Goal: Information Seeking & Learning: Learn about a topic

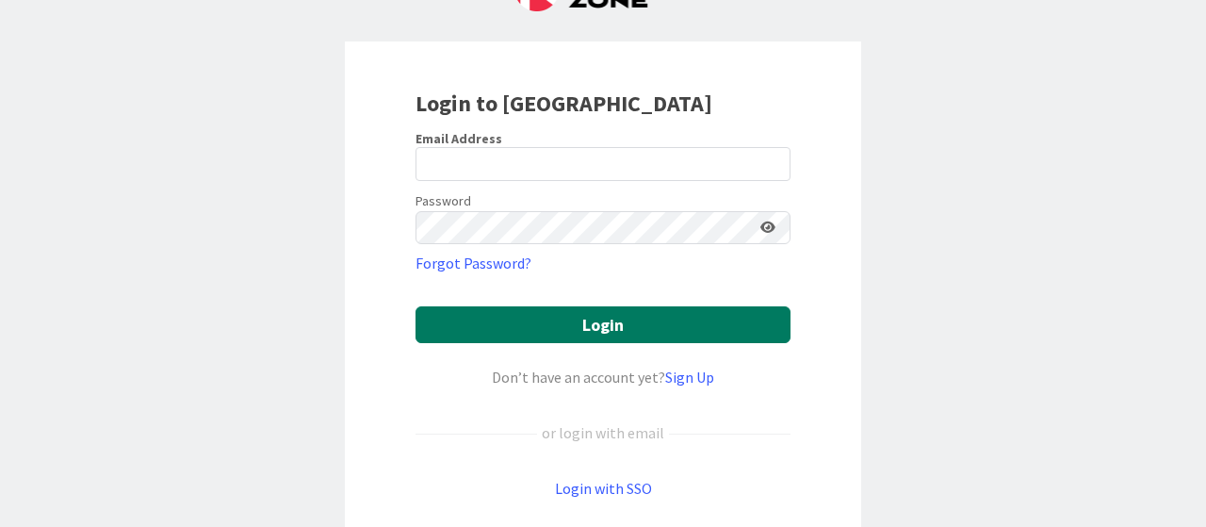
scroll to position [189, 0]
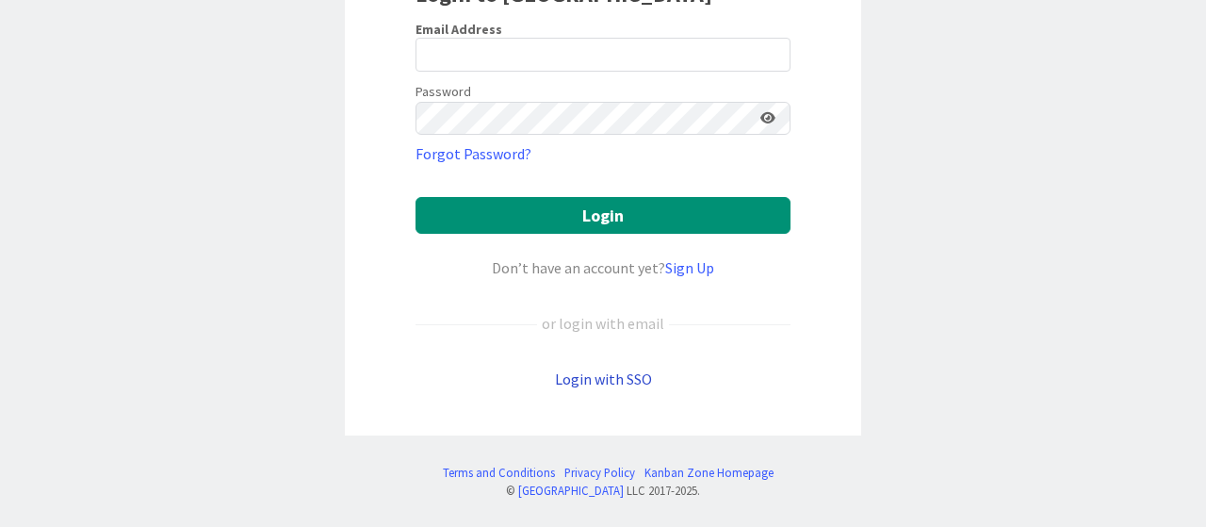
click at [590, 374] on link "Login with SSO" at bounding box center [603, 378] width 97 height 19
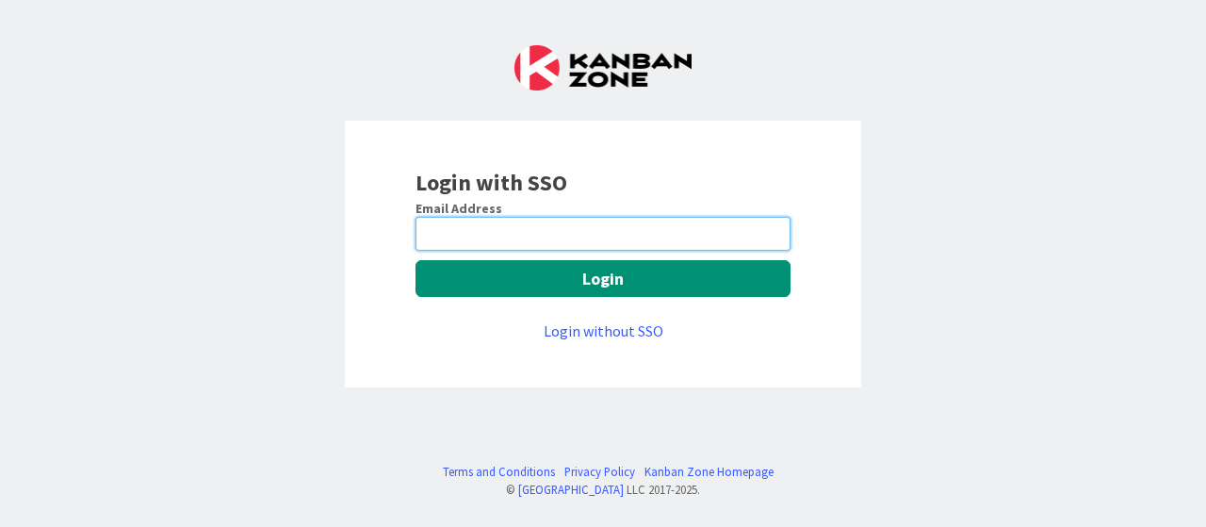
click at [537, 238] on input "email" at bounding box center [603, 234] width 375 height 34
type input "[EMAIL_ADDRESS][DOMAIN_NAME]"
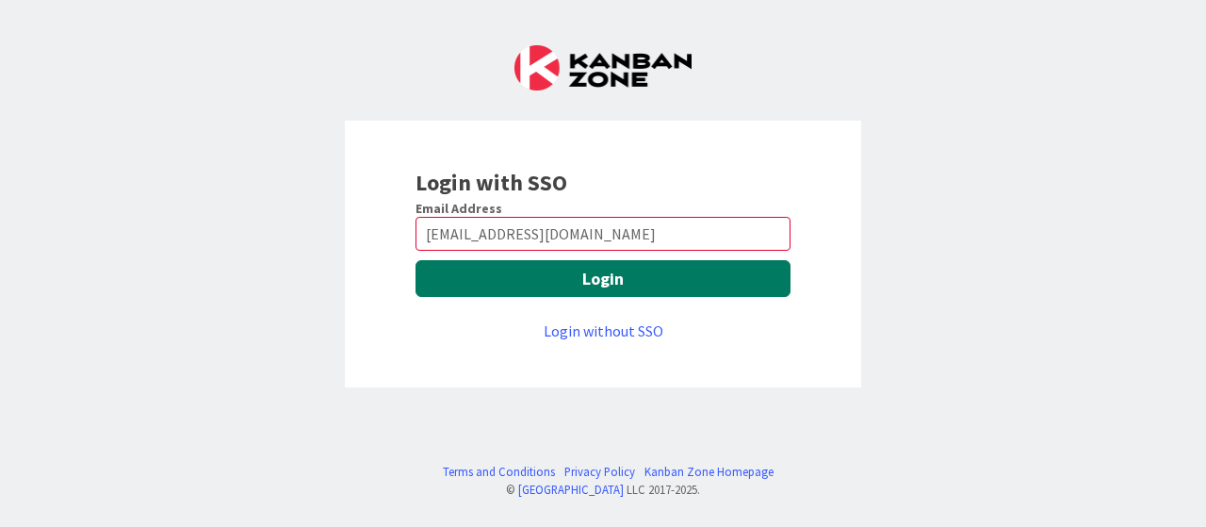
click at [524, 288] on button "Login" at bounding box center [603, 278] width 375 height 37
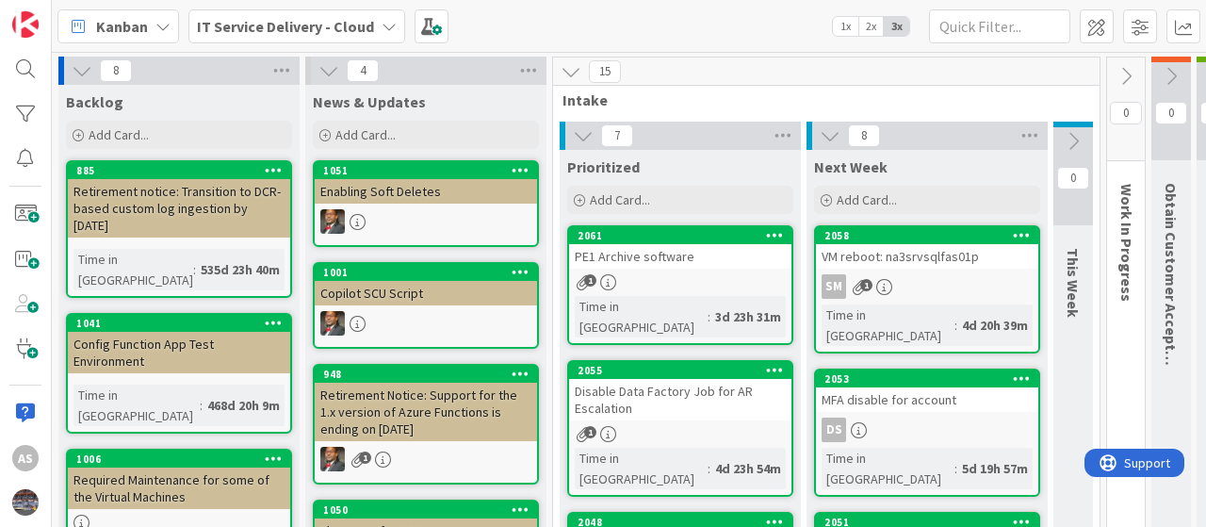
click at [382, 30] on icon at bounding box center [389, 26] width 15 height 15
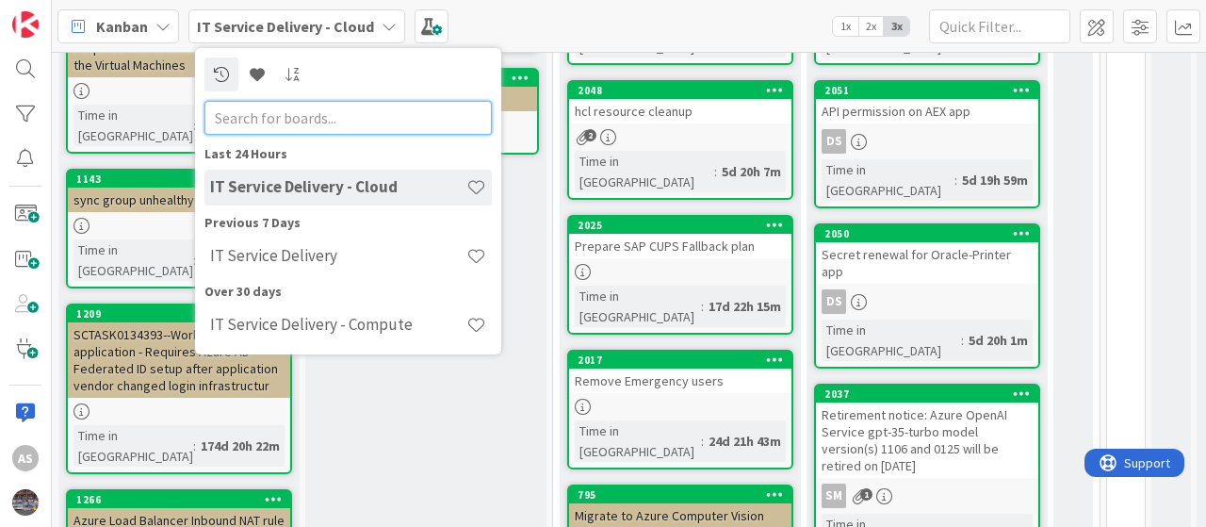
scroll to position [471, 0]
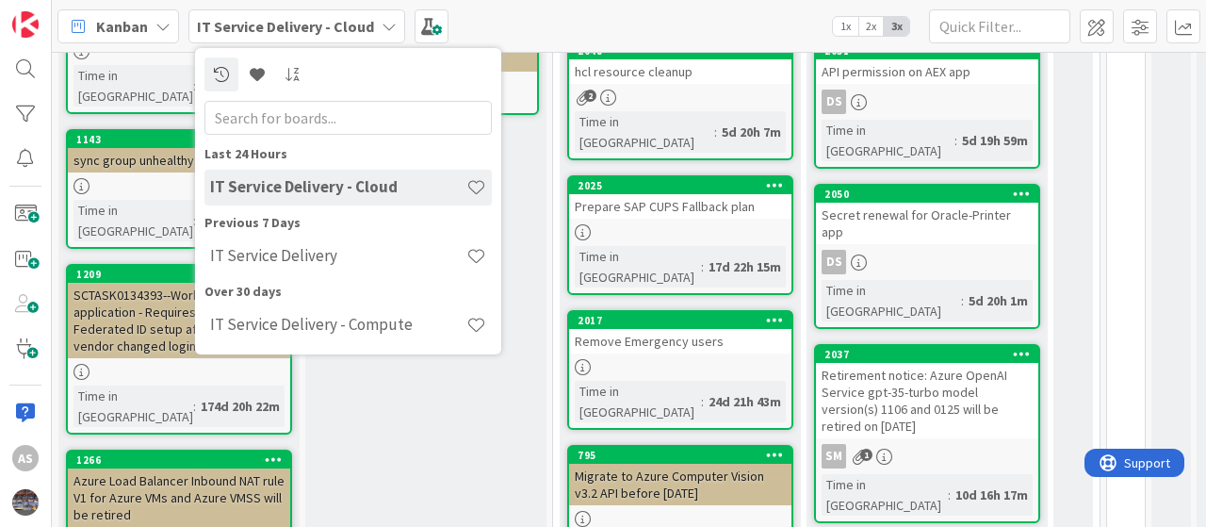
click at [533, 186] on div "News & Updates Add Card... 1051 Enabling Soft Deletes 1001 Copilot SCU Script 9…" at bounding box center [425, 359] width 241 height 1490
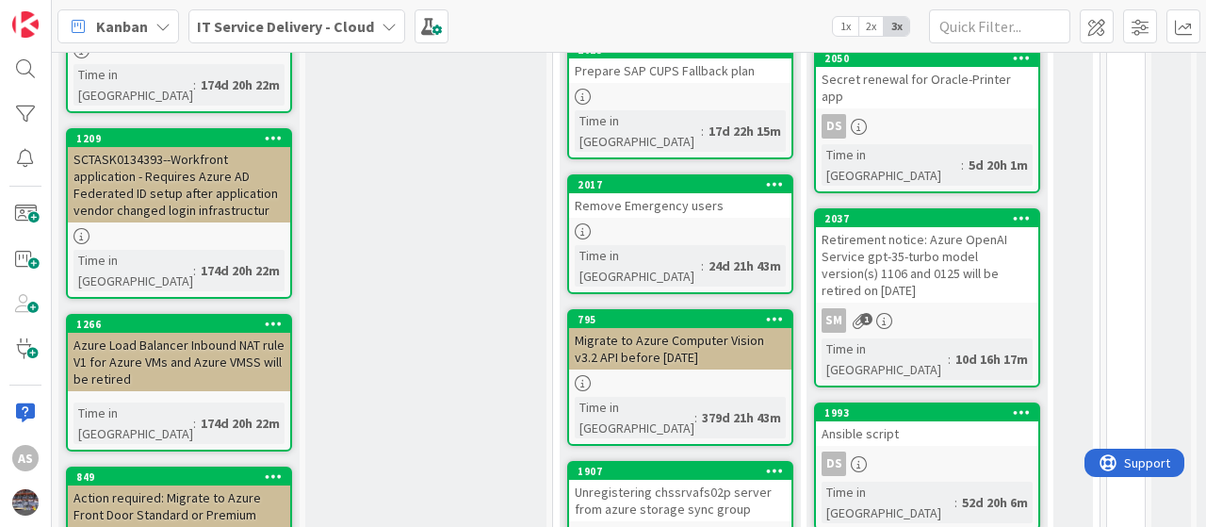
scroll to position [566, 0]
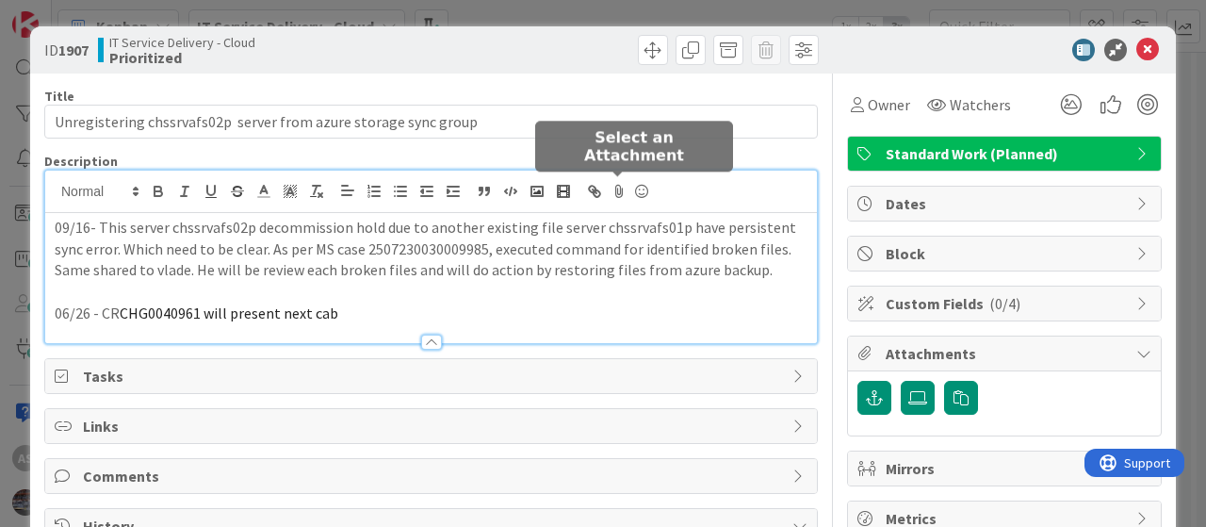
click at [618, 191] on div "09/16- This server chssrvafs02p decommission hold due to another existing file …" at bounding box center [431, 257] width 772 height 172
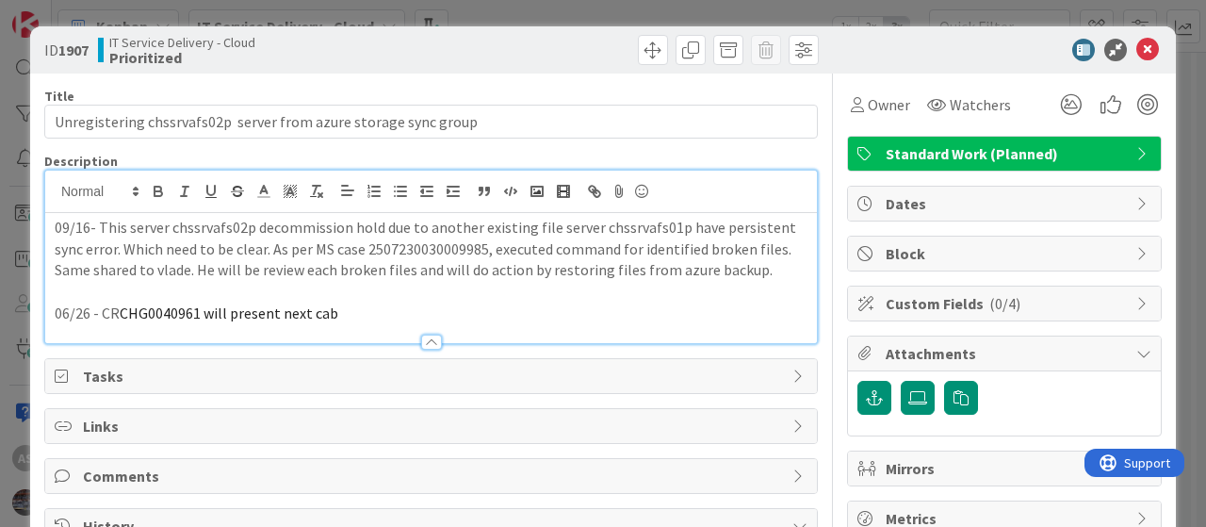
click at [615, 218] on p "09/16- This server chssrvafs02p decommission hold due to another existing file …" at bounding box center [431, 249] width 753 height 64
copy p "chssrvafs01p"
click at [69, 48] on b "1907" at bounding box center [73, 50] width 30 height 19
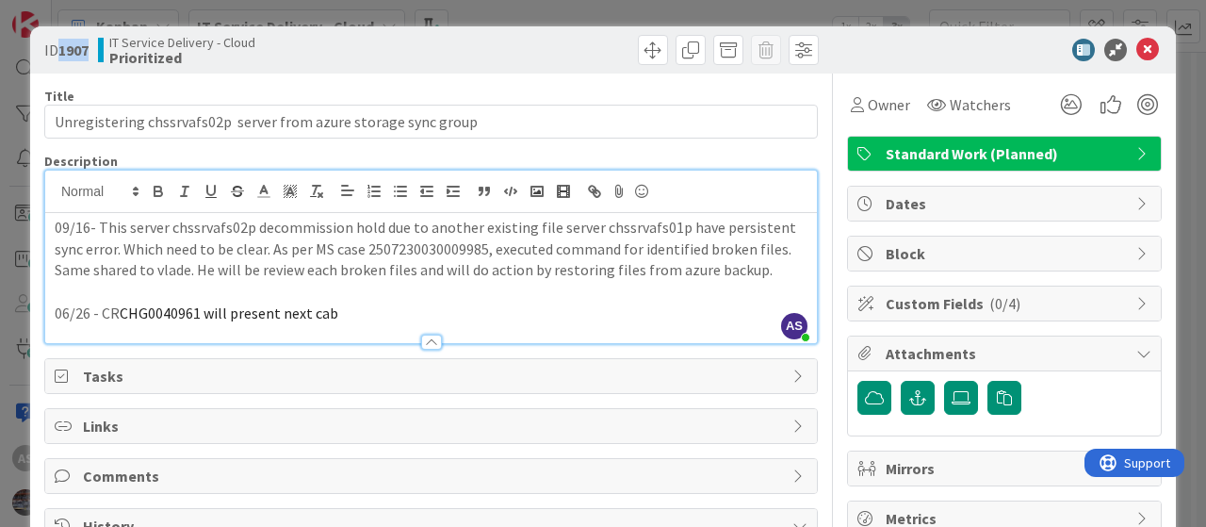
copy b "1907"
click at [1137, 46] on icon at bounding box center [1148, 50] width 23 height 23
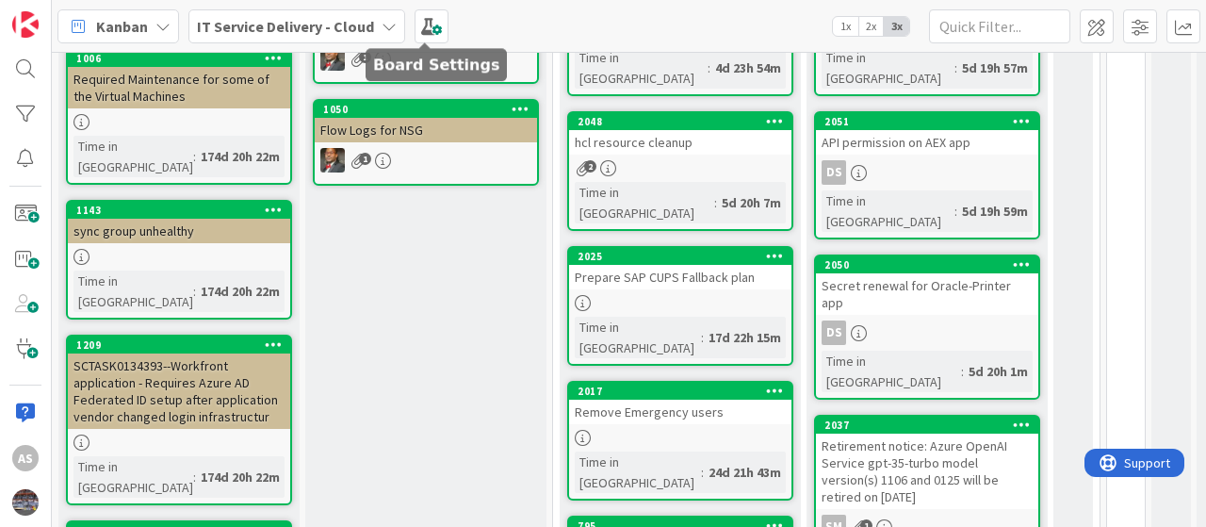
scroll to position [283, 0]
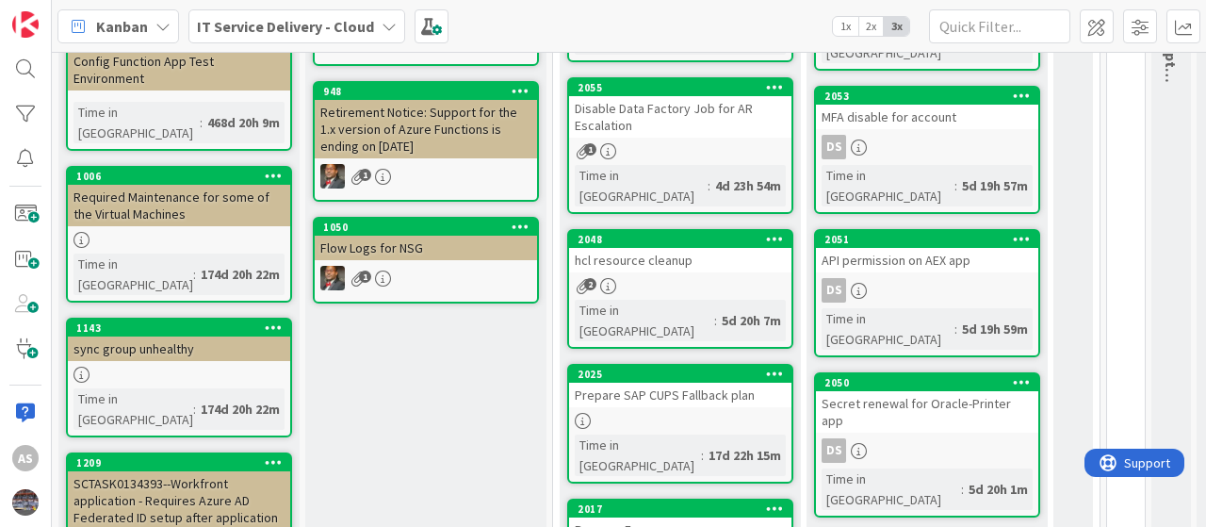
drag, startPoint x: 385, startPoint y: 24, endPoint x: 365, endPoint y: 47, distance: 30.8
click at [385, 25] on icon at bounding box center [389, 26] width 15 height 15
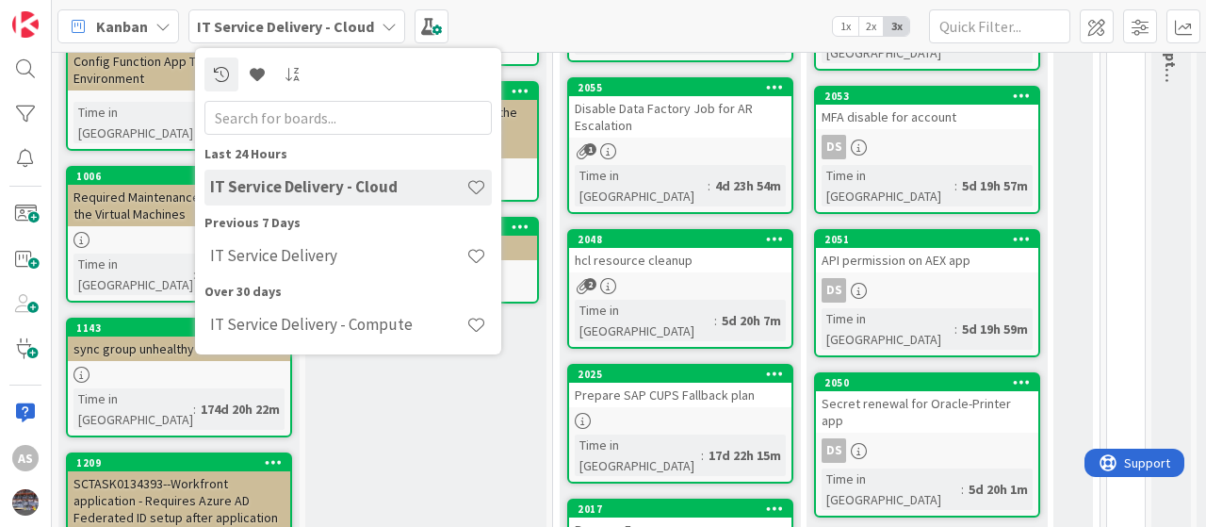
scroll to position [0, 0]
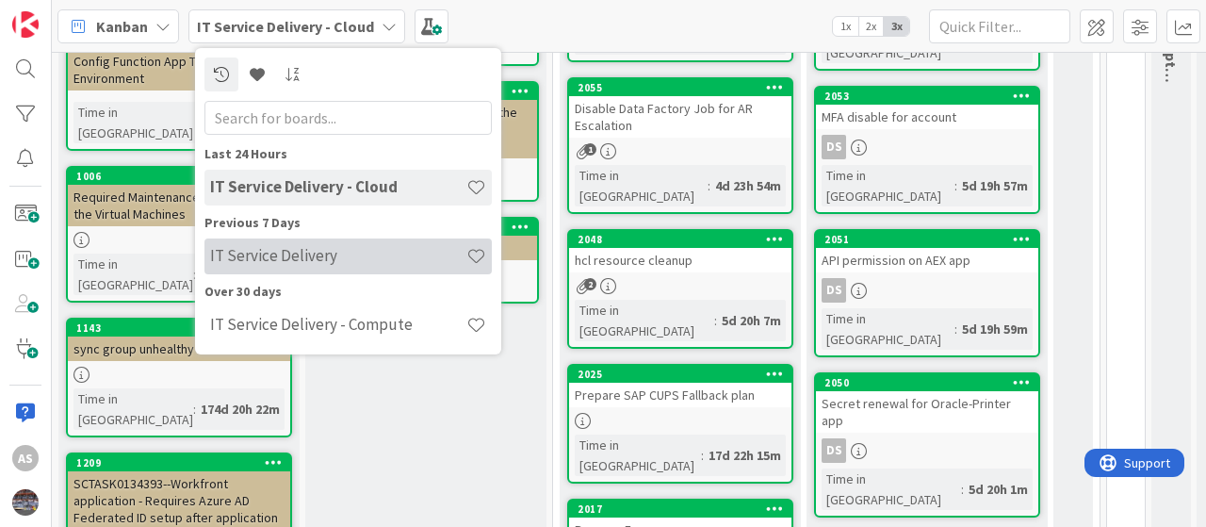
click at [281, 250] on h4 "IT Service Delivery" at bounding box center [338, 255] width 256 height 19
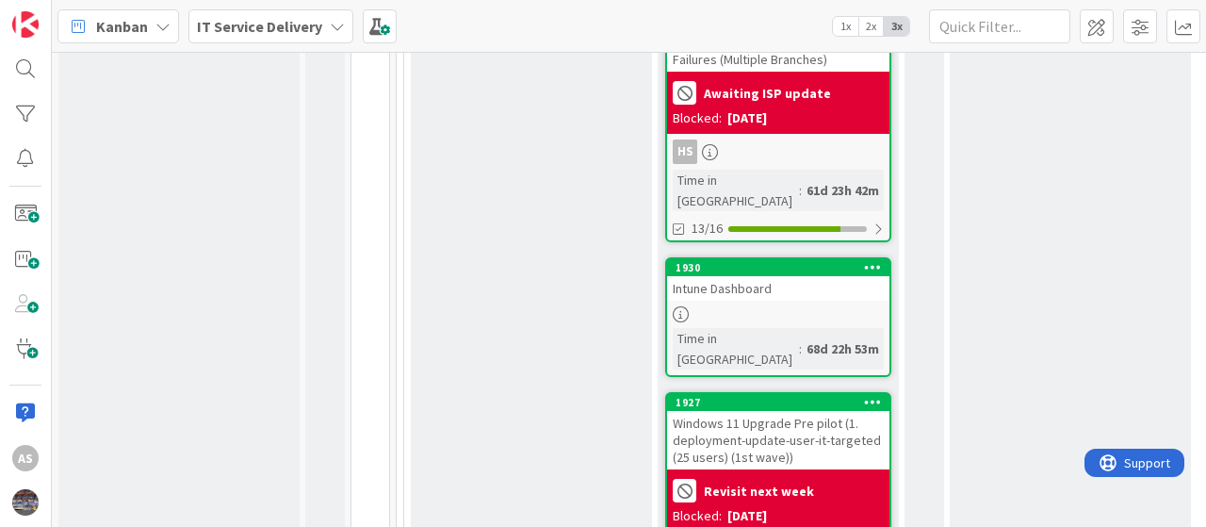
scroll to position [3582, 0]
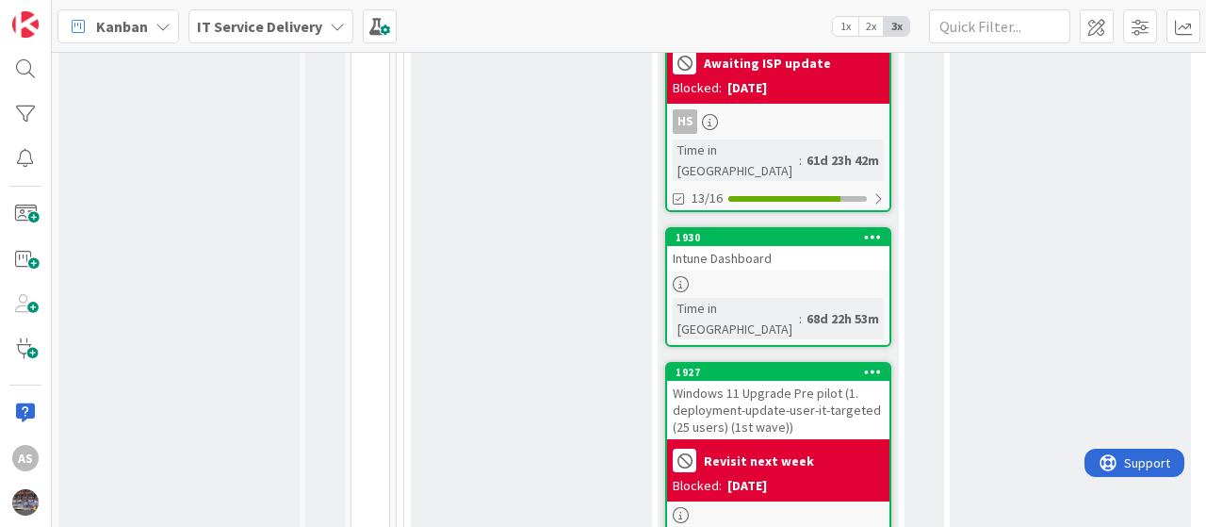
click at [596, 203] on div "Plan Add Card... 2030 Upgrade Basic Public IP Address to Standard SKU in [GEOGR…" at bounding box center [531, 176] width 241 height 6955
click at [507, 289] on div "Plan Add Card... 2030 Upgrade Basic Public IP Address to Standard SKU in [GEOGR…" at bounding box center [531, 176] width 241 height 6955
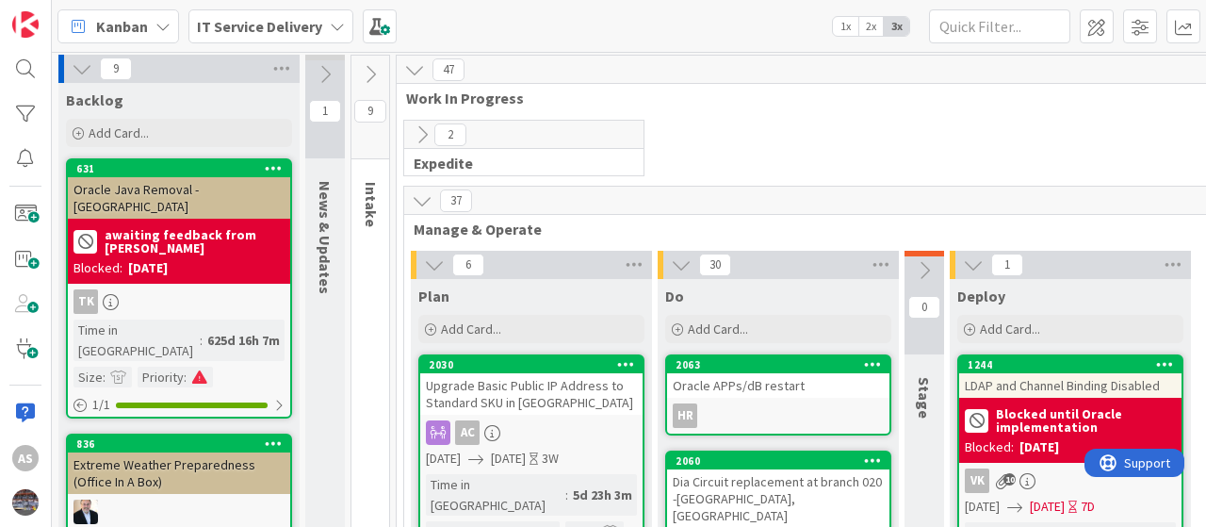
scroll to position [0, 0]
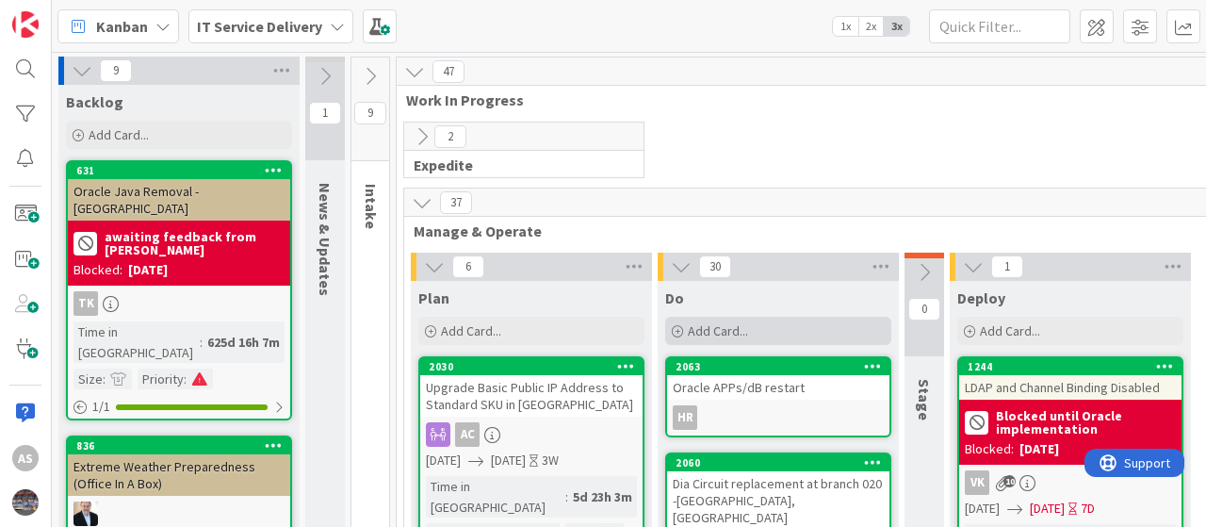
click at [701, 333] on span "Add Card..." at bounding box center [718, 330] width 60 height 17
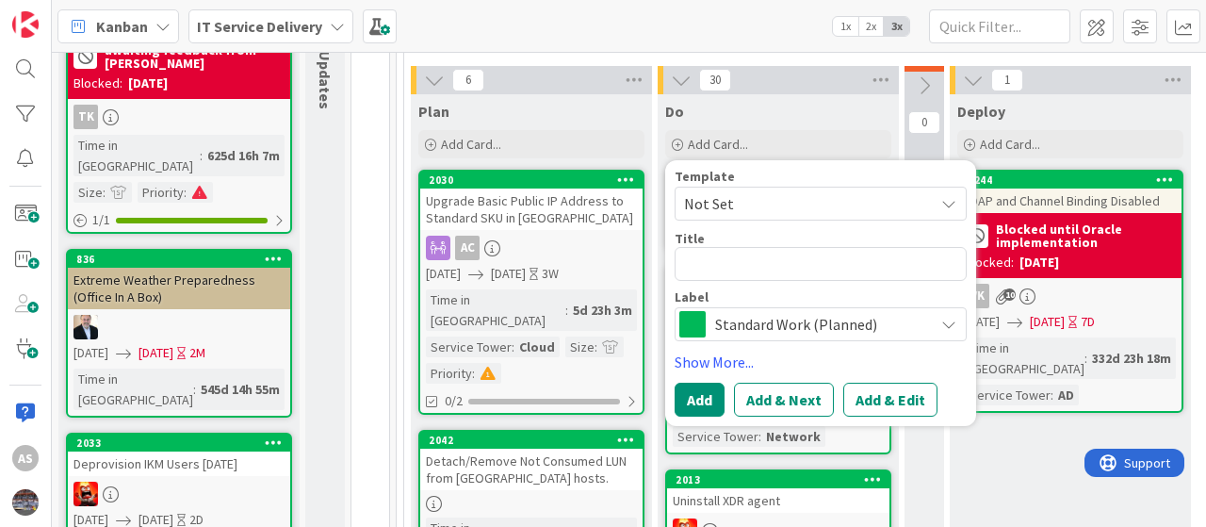
scroll to position [189, 0]
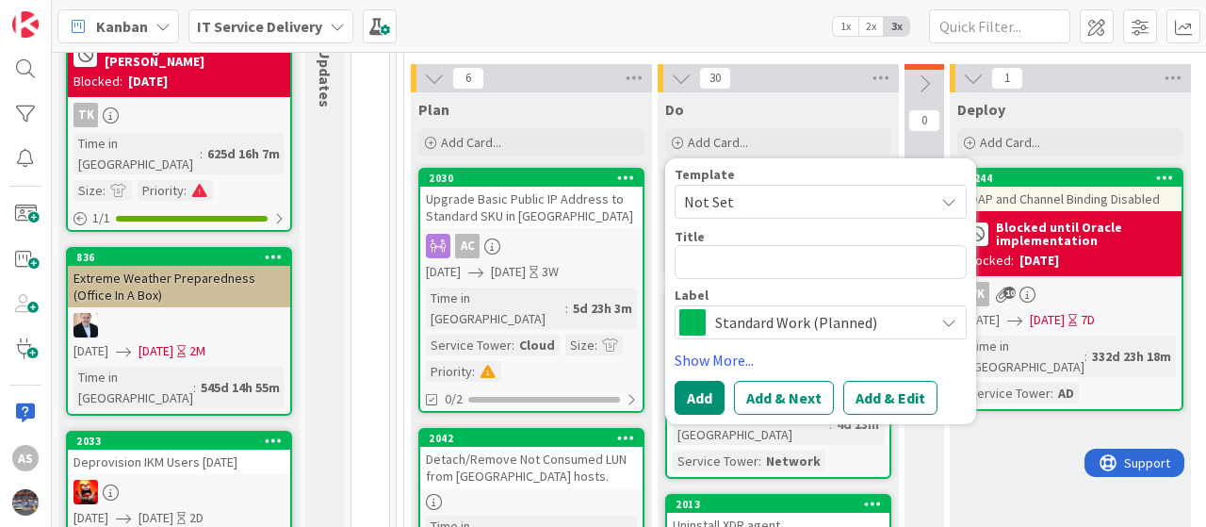
click at [738, 256] on textarea at bounding box center [821, 262] width 292 height 34
click at [709, 253] on textarea at bounding box center [821, 262] width 292 height 34
type textarea "x"
type textarea "E"
type textarea "x"
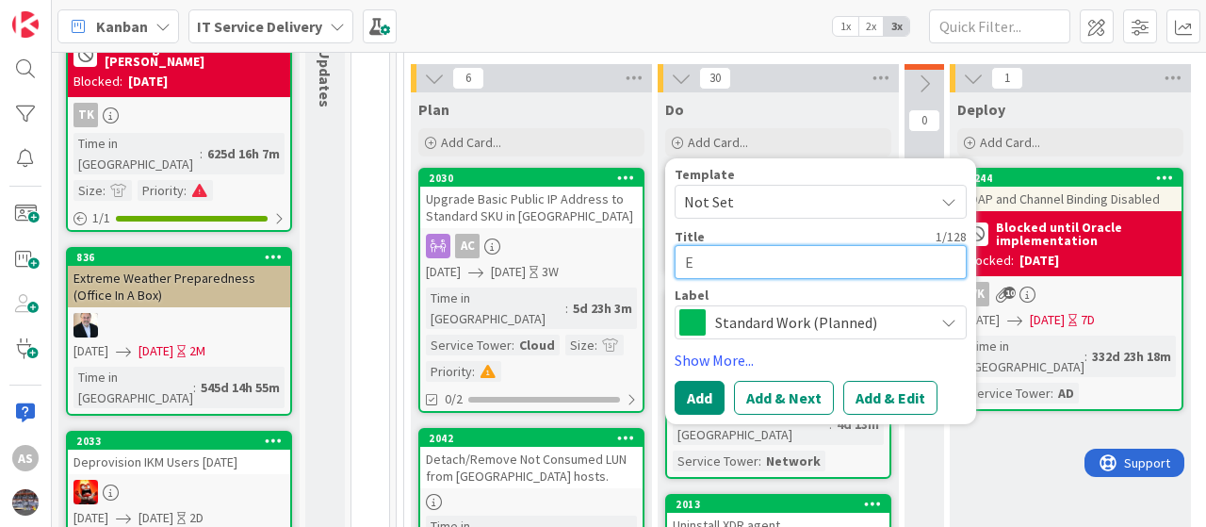
type textarea "Ex"
type textarea "x"
type textarea "Exp"
type textarea "x"
type textarea "Expe"
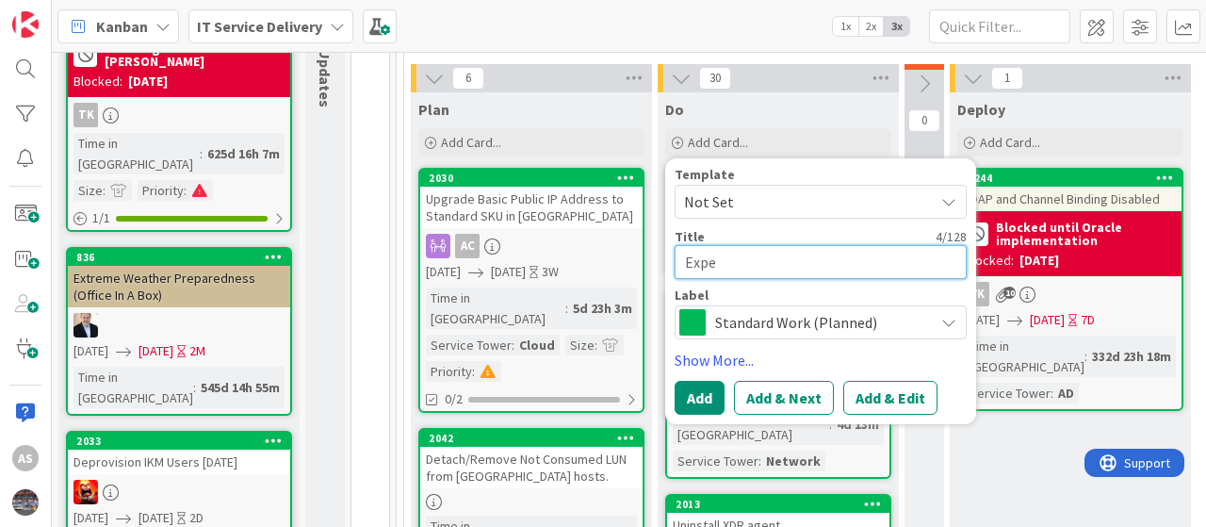
type textarea "x"
type textarea "Exper"
type textarea "x"
type textarea "Expe"
type textarea "x"
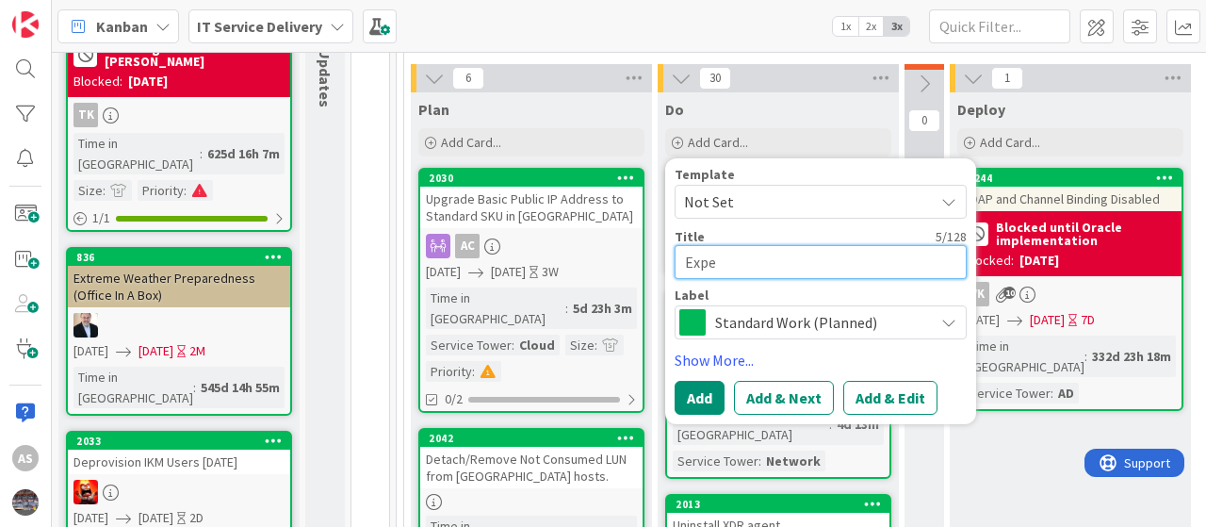
type textarea "Exp"
type textarea "x"
type textarea "Expr"
type textarea "x"
type textarea "Expre"
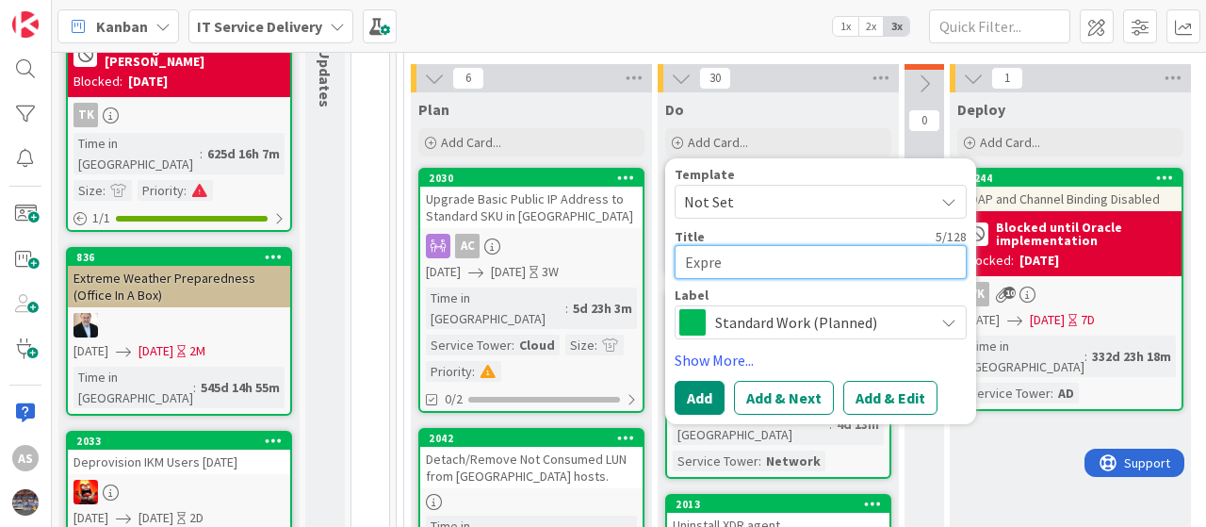
type textarea "x"
type textarea "Expres"
type textarea "x"
type textarea "Express"
drag, startPoint x: 727, startPoint y: 257, endPoint x: 652, endPoint y: 262, distance: 74.6
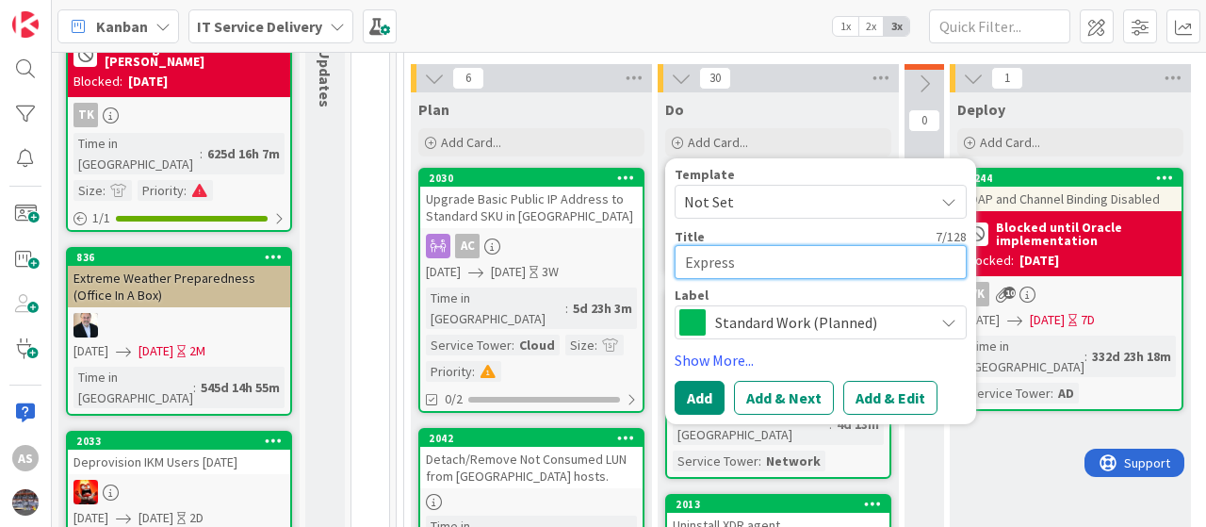
paste textarea "Azure ExpressRoute Scheduled Maintenance"
type textarea "x"
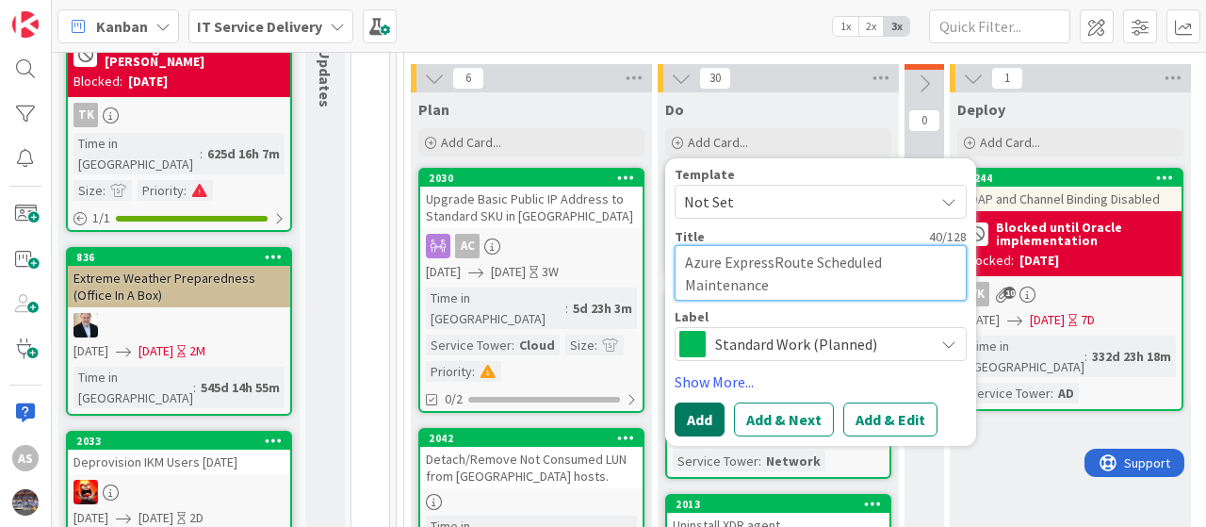
type textarea "Azure ExpressRoute Scheduled Maintenance"
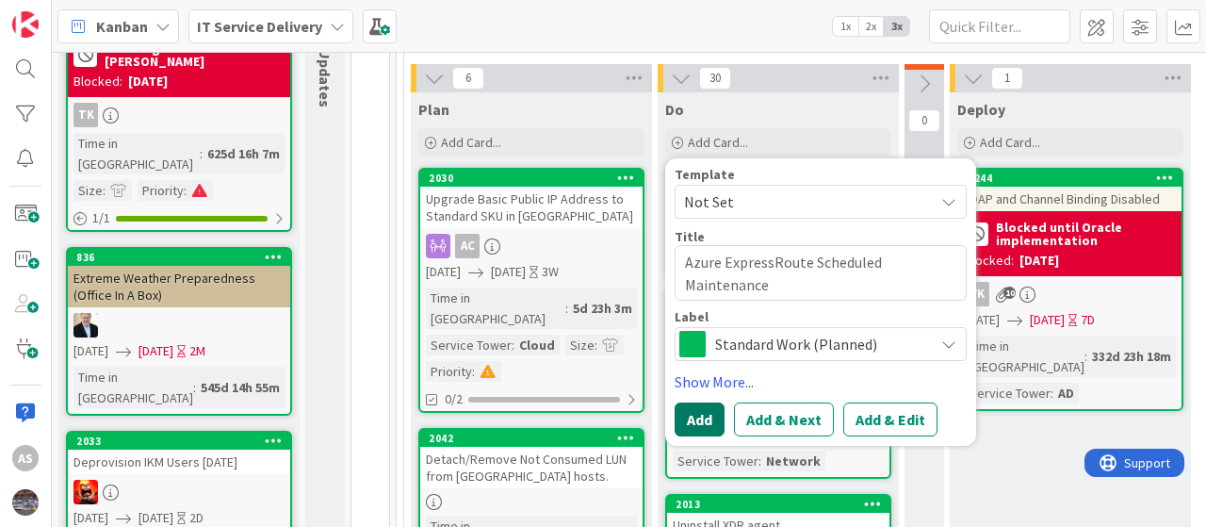
click at [701, 414] on button "Add" at bounding box center [700, 419] width 50 height 34
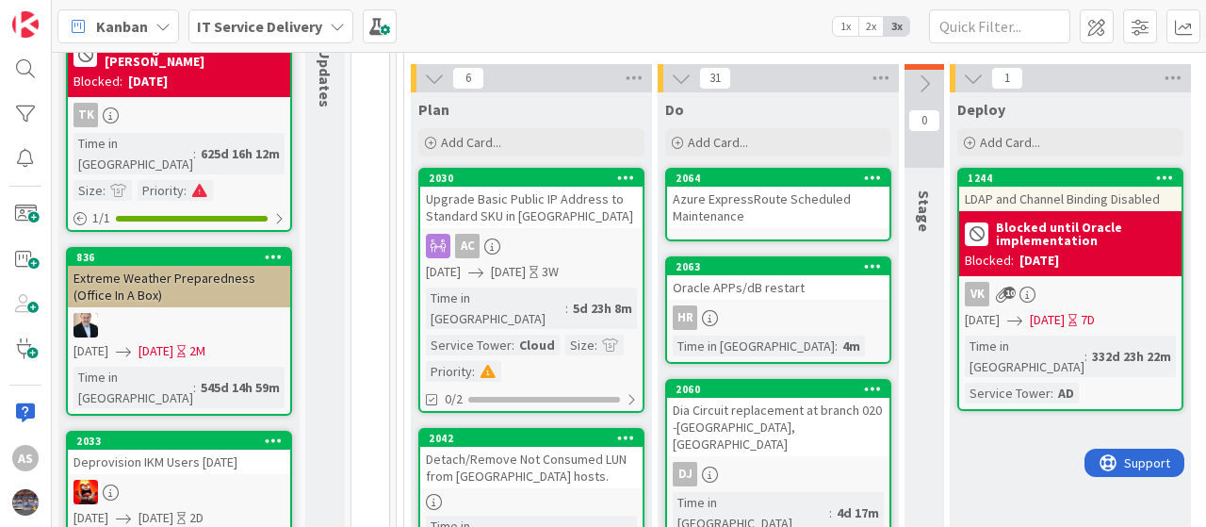
click at [720, 214] on div "Azure ExpressRoute Scheduled Maintenance" at bounding box center [778, 207] width 222 height 41
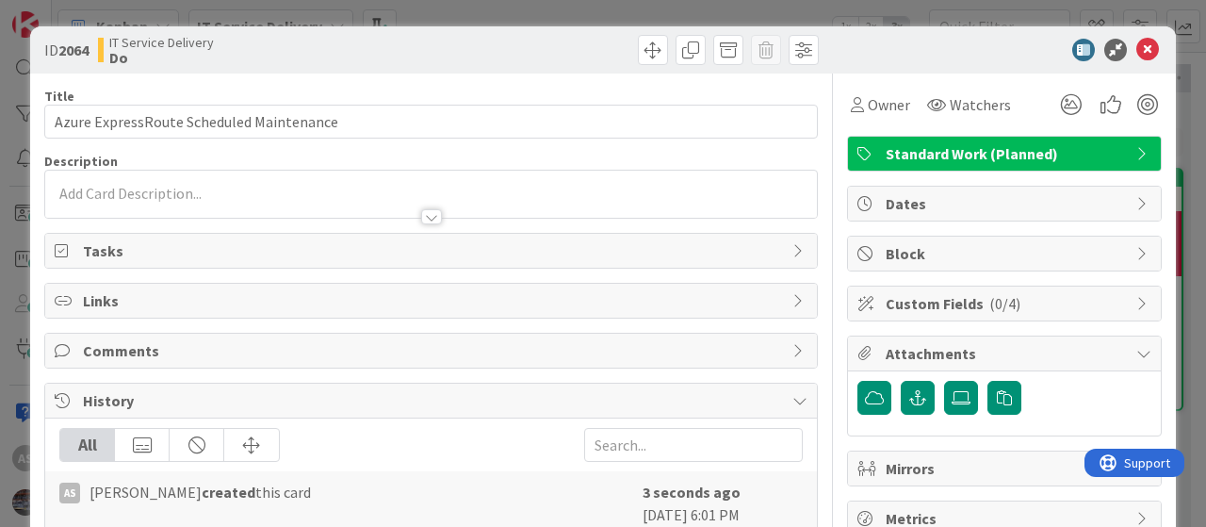
click at [175, 188] on div at bounding box center [431, 194] width 772 height 47
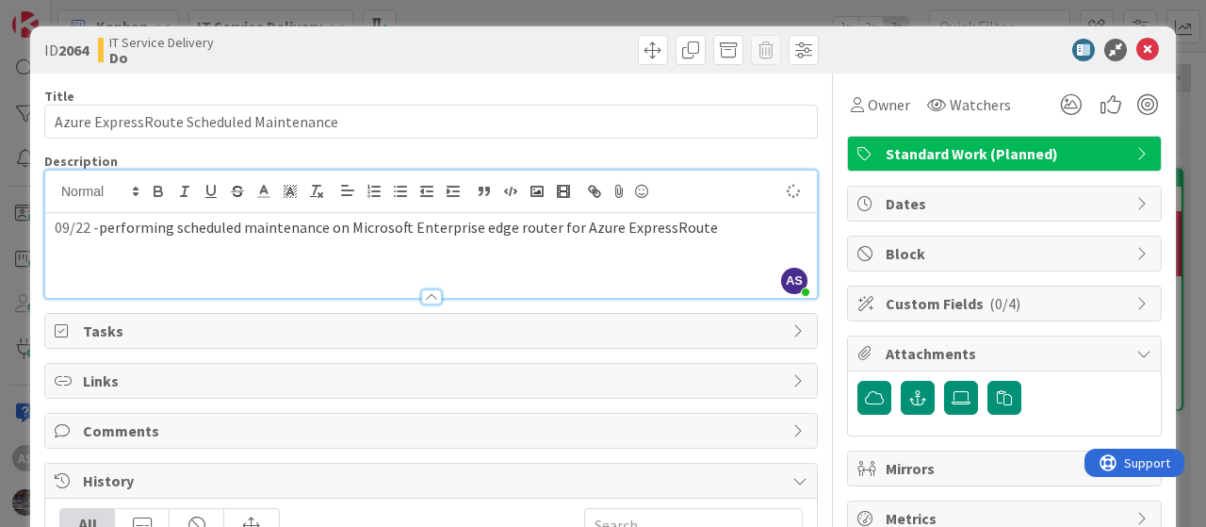
click at [105, 229] on span "performing scheduled maintenance on Microsoft Enterprise edge router for Azure …" at bounding box center [408, 227] width 619 height 19
click at [723, 225] on p "09/22 - P erforming scheduled maintenance on Microsoft Enterprise edge router f…" at bounding box center [431, 228] width 753 height 22
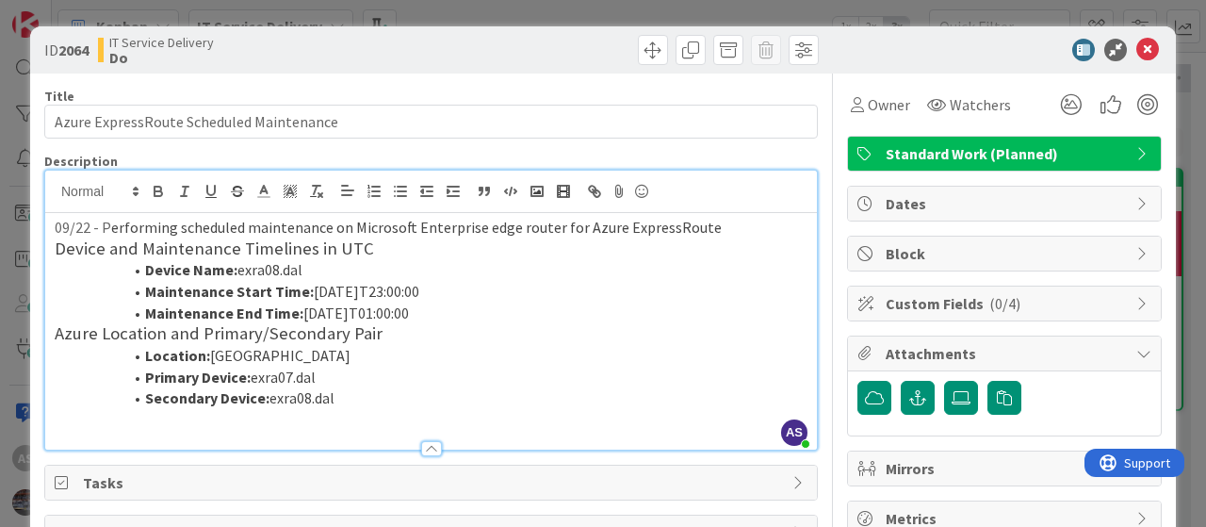
click at [718, 221] on p "09/22 - P erforming scheduled maintenance on Microsoft Enterprise edge router f…" at bounding box center [431, 228] width 753 height 22
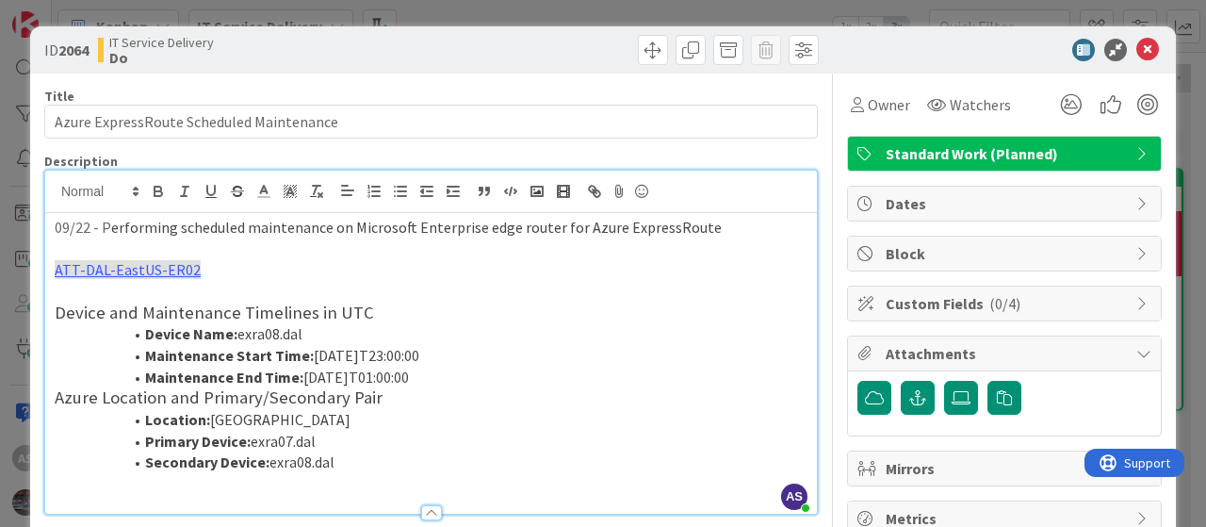
click at [237, 272] on p "ATT-DAL-EastUS-ER02" at bounding box center [431, 270] width 753 height 22
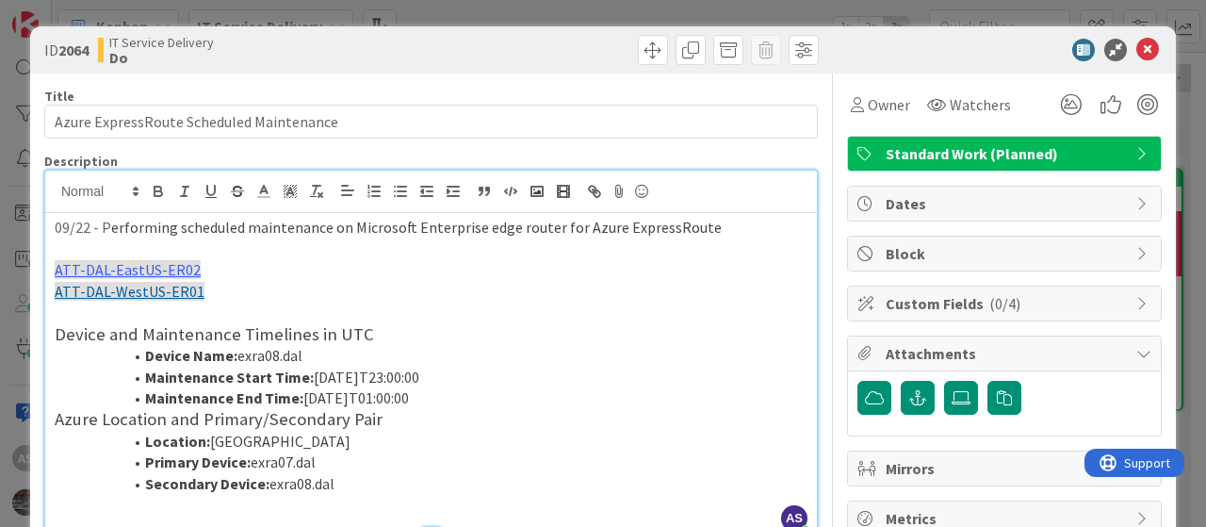
click at [252, 293] on p "ATT-DAL-WestUS-ER01" at bounding box center [431, 292] width 753 height 22
click at [735, 224] on p "09/22 - P erforming scheduled maintenance on Microsoft Enterprise edge router f…" at bounding box center [431, 228] width 753 height 22
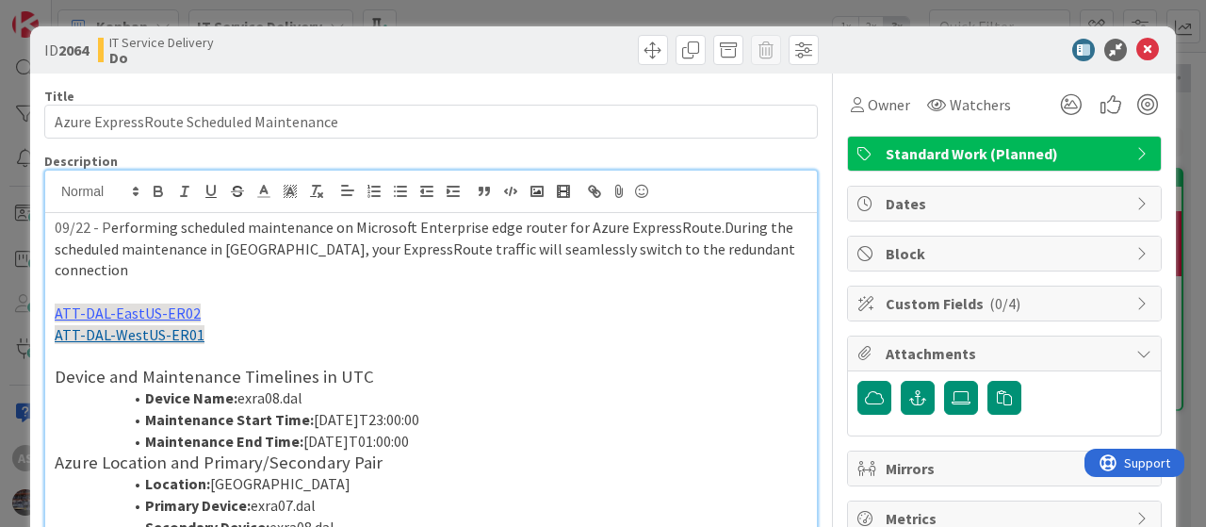
drag, startPoint x: 464, startPoint y: 393, endPoint x: 219, endPoint y: 378, distance: 245.5
click at [219, 387] on ol "Device Name: exra08.dal Maintenance Start Time: [DATE]T23:00:00 Maintenance End…" at bounding box center [431, 419] width 753 height 64
drag, startPoint x: 473, startPoint y: 414, endPoint x: 106, endPoint y: 391, distance: 368.3
click at [106, 391] on ol "Device Name: exra08.dal Maintenance Start Time: [DATE]T23:00:00 Maintenance End…" at bounding box center [431, 419] width 753 height 64
click at [447, 409] on li "Maintenance Start Time: [DATE]T23:00:00" at bounding box center [442, 420] width 730 height 22
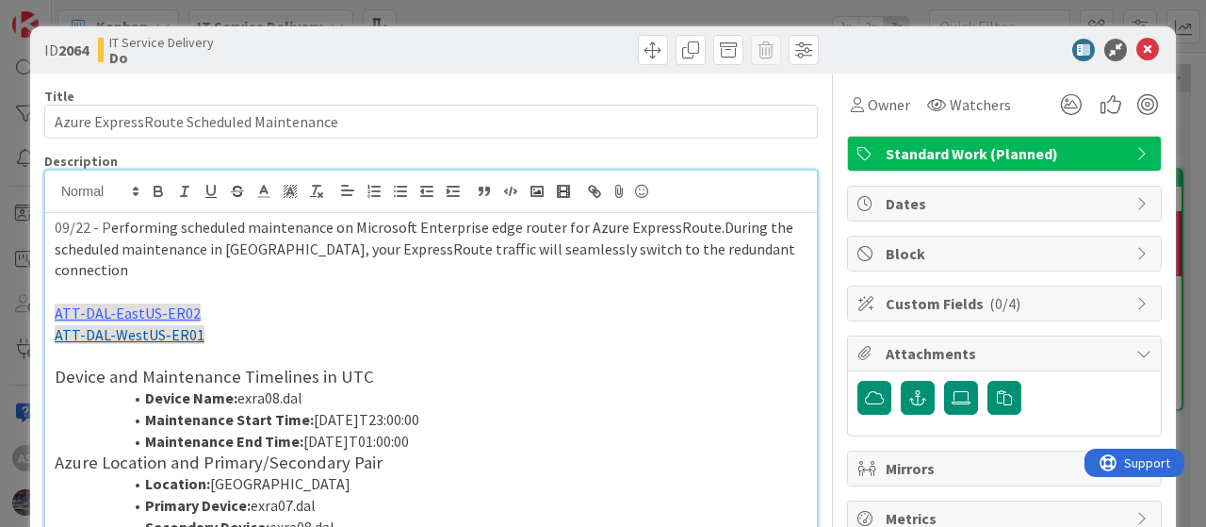
drag, startPoint x: 452, startPoint y: 396, endPoint x: 390, endPoint y: 395, distance: 62.2
click at [390, 409] on li "Maintenance Start Time: [DATE]T23:00:00" at bounding box center [442, 420] width 730 height 22
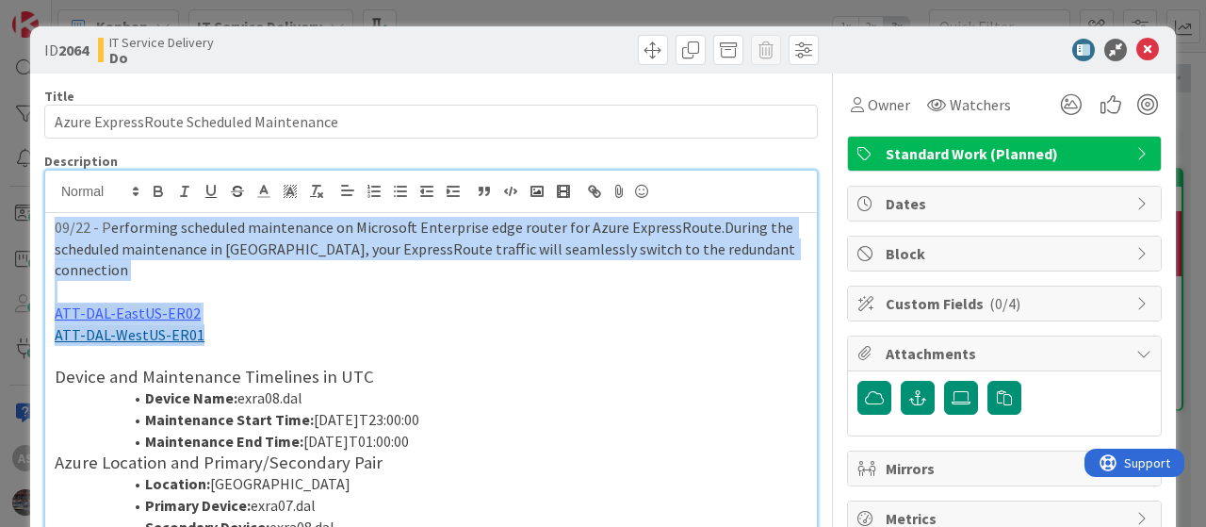
drag, startPoint x: 232, startPoint y: 320, endPoint x: 42, endPoint y: 212, distance: 217.8
click at [42, 212] on div "ID 2064 IT Service Delivery Do Title 40 / 128 Azure ExpressRoute Scheduled Main…" at bounding box center [603, 473] width 1146 height 894
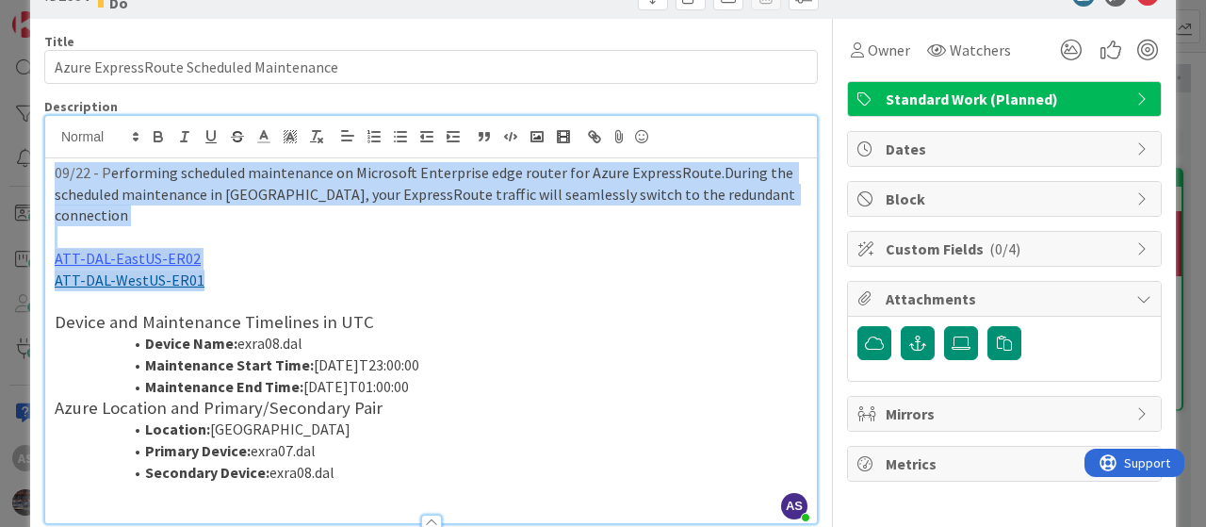
scroll to position [94, 0]
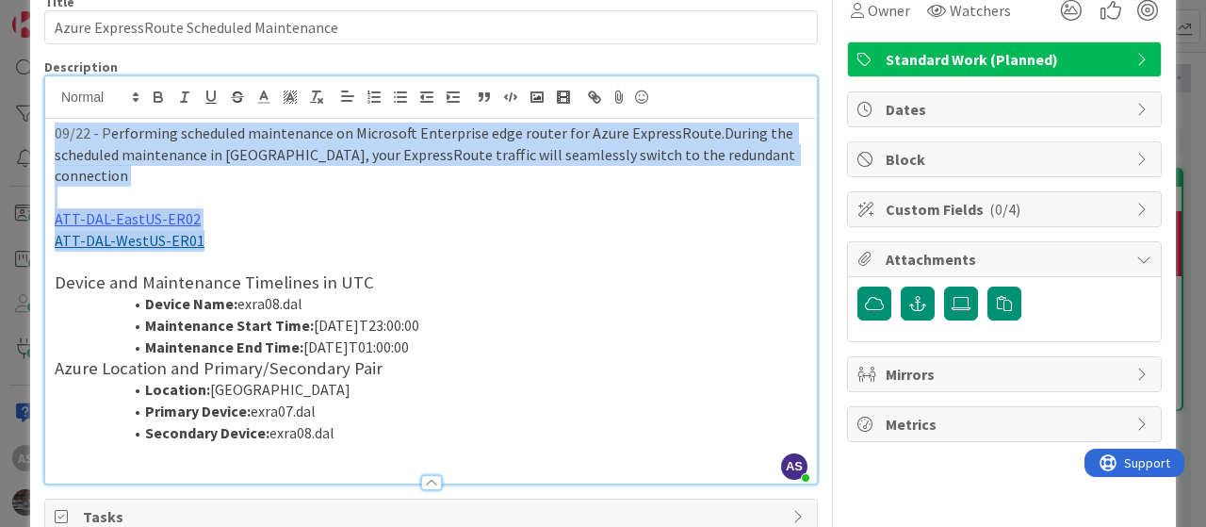
drag, startPoint x: 458, startPoint y: 300, endPoint x: 32, endPoint y: 190, distance: 439.8
click at [32, 190] on div "ID 2064 IT Service Delivery Do Title 40 / 128 Azure ExpressRoute Scheduled Main…" at bounding box center [603, 379] width 1146 height 894
drag, startPoint x: 450, startPoint y: 326, endPoint x: 0, endPoint y: 194, distance: 468.6
click at [0, 194] on div "ID 2064 IT Service Delivery Do Title 40 / 128 Azure ExpressRoute Scheduled Main…" at bounding box center [603, 263] width 1206 height 527
click at [494, 230] on p "ATT-DAL-WestUS-ER01" at bounding box center [431, 241] width 753 height 22
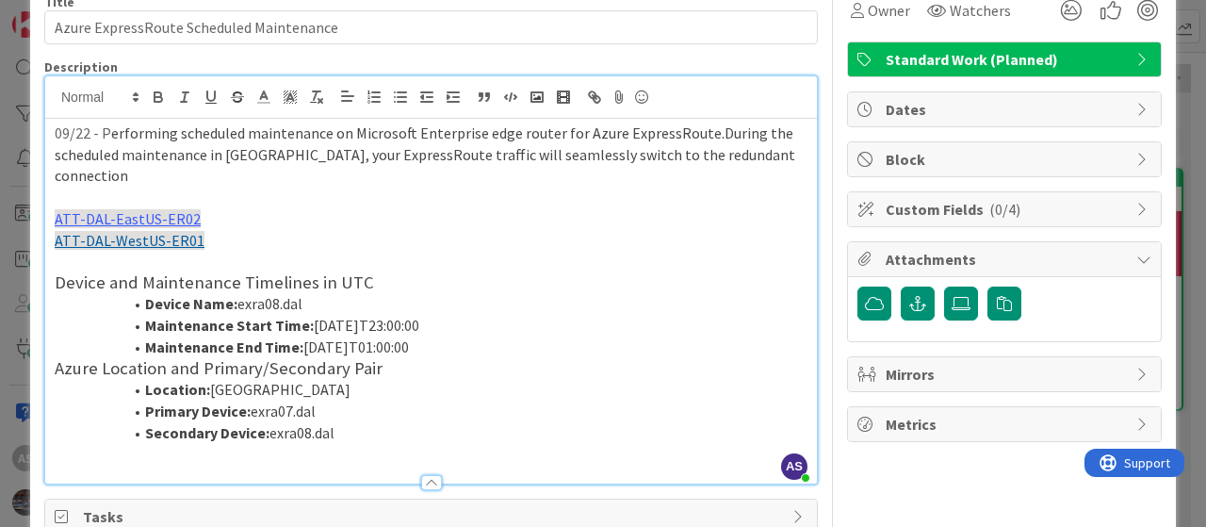
drag, startPoint x: 471, startPoint y: 323, endPoint x: 4, endPoint y: 131, distance: 505.5
click at [4, 131] on div "ID 2064 IT Service Delivery Do Title 40 / 128 Azure ExpressRoute Scheduled Main…" at bounding box center [603, 263] width 1206 height 527
click at [485, 208] on p "ATT-DAL-EastUS-ER02" at bounding box center [431, 219] width 753 height 22
drag, startPoint x: 458, startPoint y: 324, endPoint x: 43, endPoint y: 135, distance: 455.9
click at [44, 135] on div "AS [PERSON_NAME] joined 13 m ago 09/22 - P erforming scheduled maintenance on M…" at bounding box center [431, 279] width 774 height 409
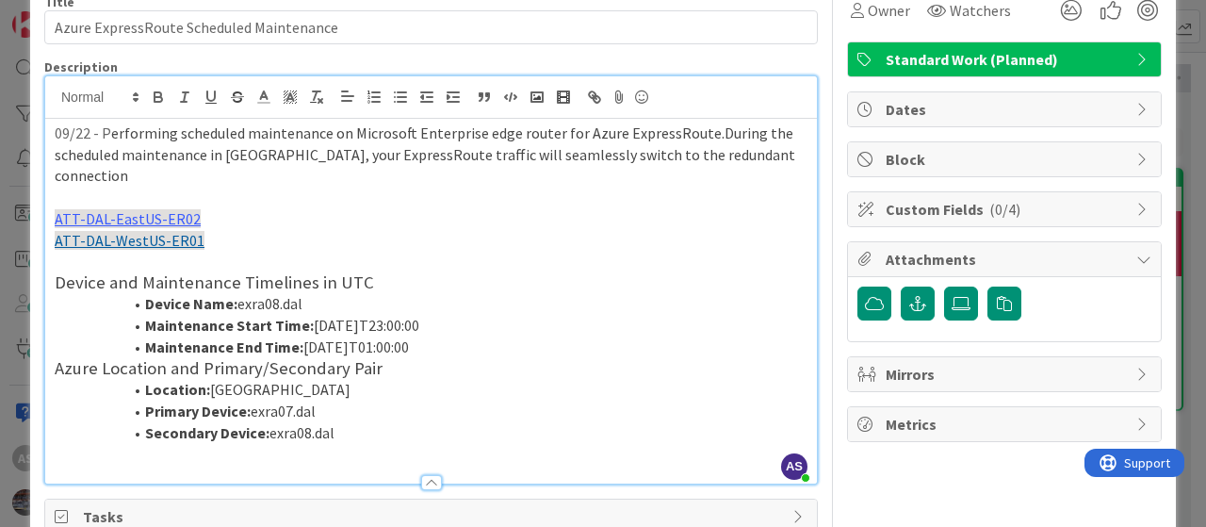
click at [417, 208] on p "ATT-DAL-EastUS-ER02" at bounding box center [431, 219] width 753 height 22
click at [423, 208] on p "ATT-DAL-EastUS-ER02" at bounding box center [431, 219] width 753 height 22
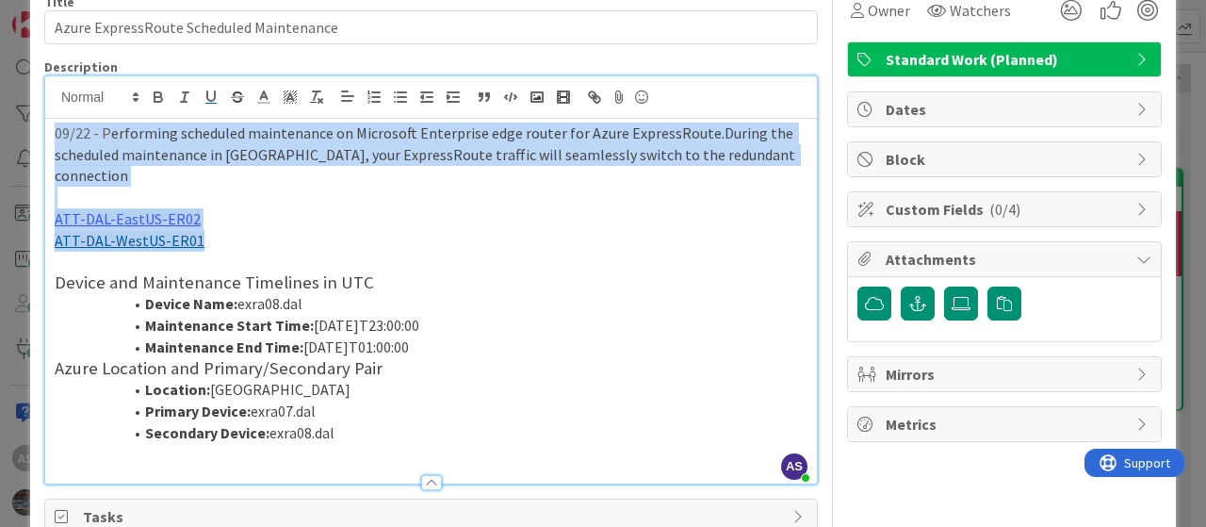
drag, startPoint x: 228, startPoint y: 227, endPoint x: 8, endPoint y: 123, distance: 243.7
click at [8, 123] on div "ID 2064 IT Service Delivery Do Title 40 / 128 Azure ExpressRoute Scheduled Main…" at bounding box center [603, 263] width 1206 height 527
click at [241, 230] on p "ATT-DAL-WestUS-ER01" at bounding box center [431, 241] width 753 height 22
drag, startPoint x: 212, startPoint y: 220, endPoint x: 28, endPoint y: 122, distance: 208.3
click at [28, 122] on div "ID 2064 IT Service Delivery Do Title 40 / 128 Azure ExpressRoute Scheduled Main…" at bounding box center [603, 263] width 1206 height 527
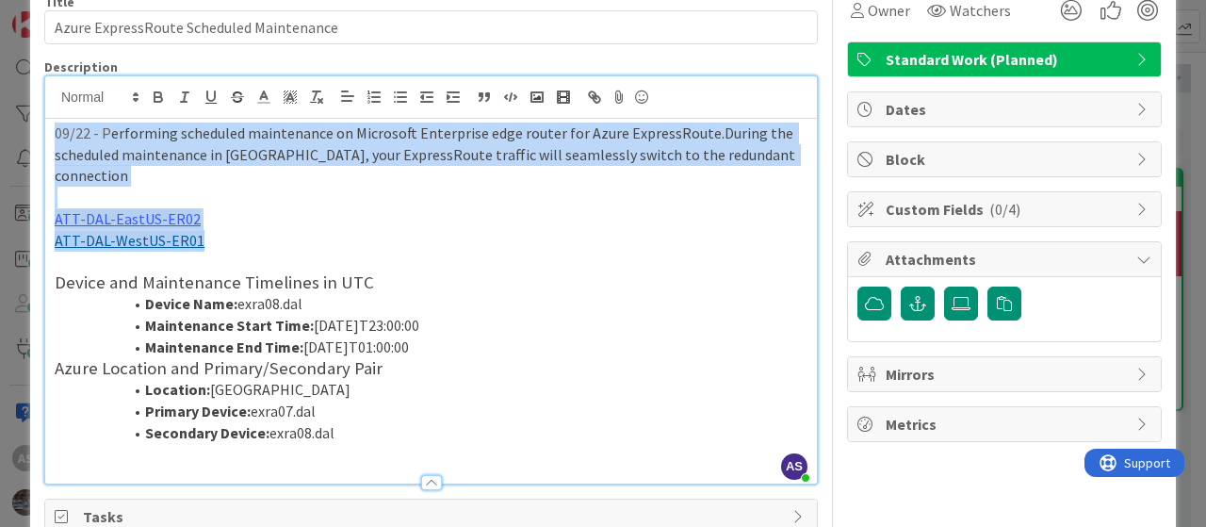
click at [228, 230] on p "ATT-DAL-WestUS-ER01" at bounding box center [431, 241] width 753 height 22
drag, startPoint x: 235, startPoint y: 228, endPoint x: 0, endPoint y: 135, distance: 252.6
click at [0, 135] on div "ID 2064 IT Service Delivery Do Title 40 / 128 Azure ExpressRoute Scheduled Main…" at bounding box center [603, 263] width 1206 height 527
copy div "09/22 - P erforming scheduled maintenance on Microsoft Enterprise edge router f…"
click at [563, 208] on p "ATT-DAL-EastUS-ER02" at bounding box center [431, 219] width 753 height 22
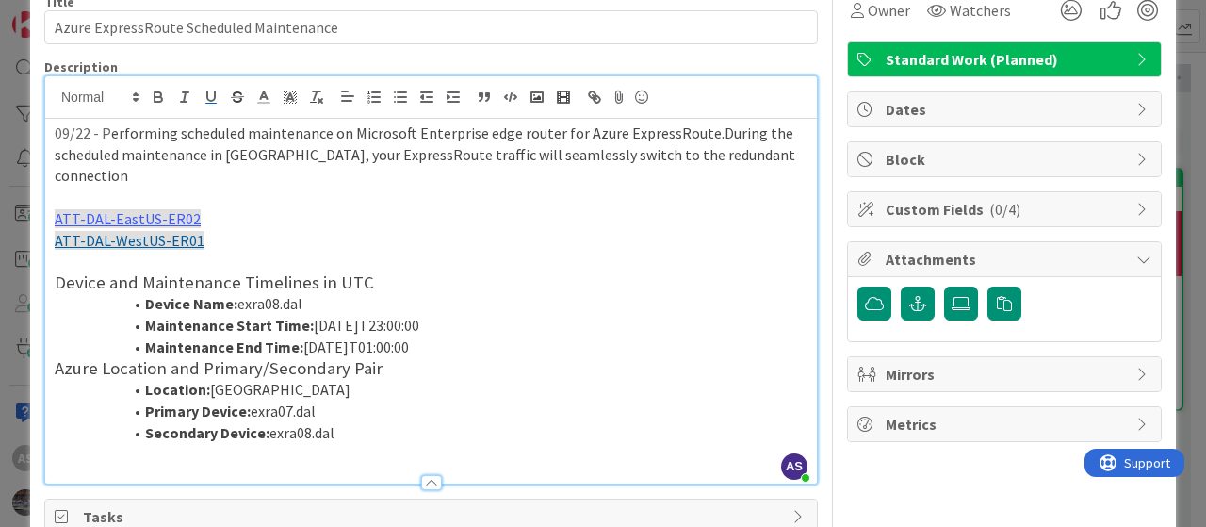
click at [286, 230] on p "ATT-DAL-WestUS-ER01" at bounding box center [431, 241] width 753 height 22
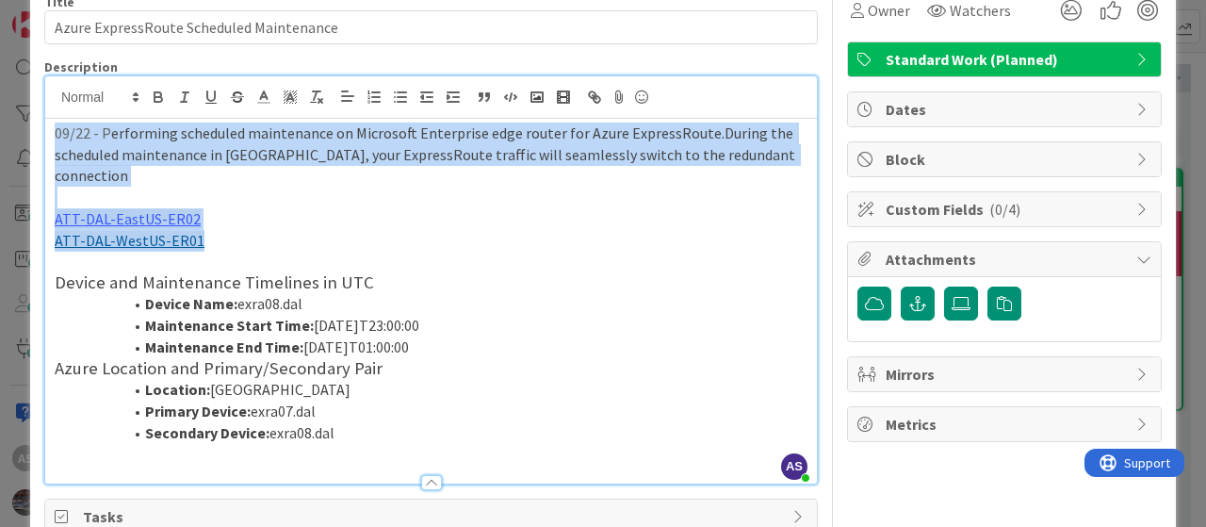
drag, startPoint x: 286, startPoint y: 221, endPoint x: 51, endPoint y: 130, distance: 251.9
click at [51, 130] on div "09/22 - P erforming scheduled maintenance on Microsoft Enterprise edge router f…" at bounding box center [431, 301] width 772 height 365
click at [271, 230] on p "ATT-DAL-WestUS-ER01" at bounding box center [431, 241] width 753 height 22
drag, startPoint x: 251, startPoint y: 221, endPoint x: 19, endPoint y: 113, distance: 255.9
click at [19, 113] on div "ID 2064 IT Service Delivery Do Title 40 / 128 Azure ExpressRoute Scheduled Main…" at bounding box center [603, 263] width 1206 height 527
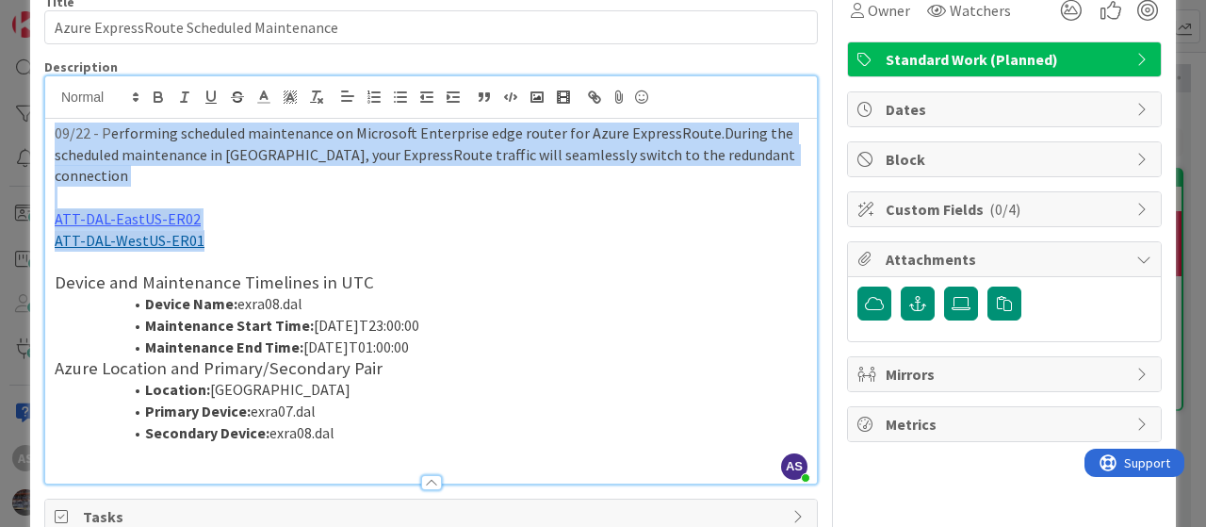
click at [284, 230] on p "ATT-DAL-WestUS-ER01" at bounding box center [431, 241] width 753 height 22
drag, startPoint x: 233, startPoint y: 220, endPoint x: 0, endPoint y: 132, distance: 248.8
click at [0, 132] on div "ID 2064 IT Service Delivery Do Title 40 / 128 Azure ExpressRoute Scheduled Main…" at bounding box center [603, 263] width 1206 height 527
click at [256, 187] on p at bounding box center [431, 198] width 753 height 22
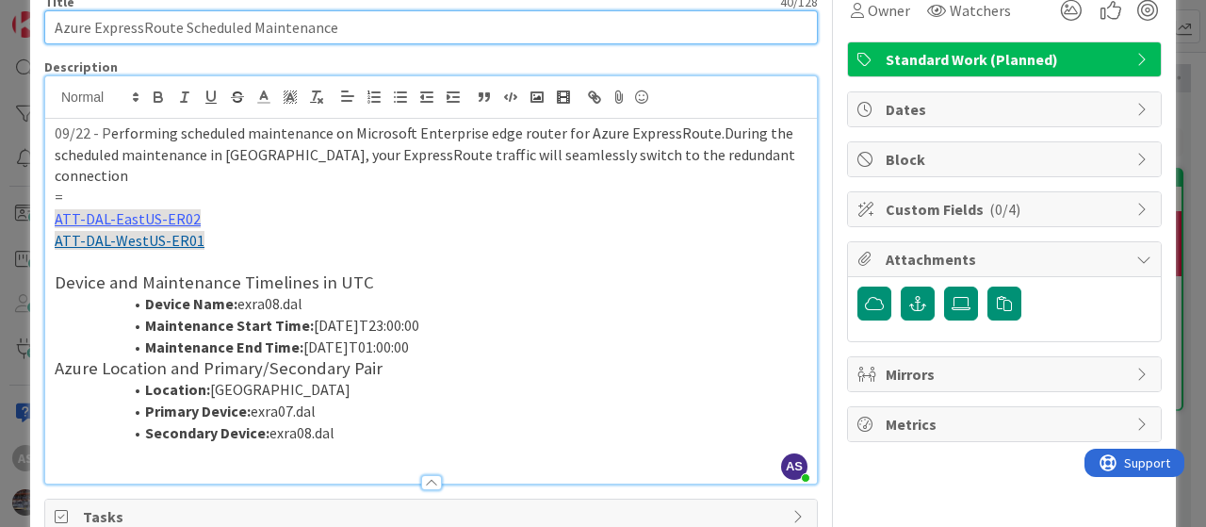
drag, startPoint x: 369, startPoint y: 25, endPoint x: 0, endPoint y: 31, distance: 368.6
click at [0, 31] on div "ID 2064 IT Service Delivery Do Title 40 / 128 Azure ExpressRoute Scheduled Main…" at bounding box center [603, 263] width 1206 height 527
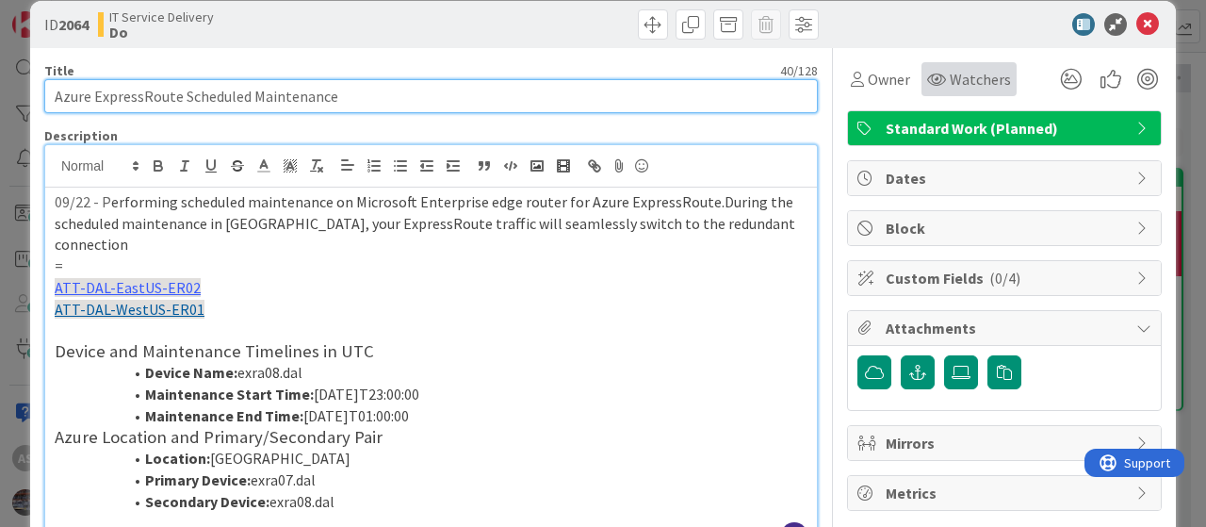
scroll to position [0, 0]
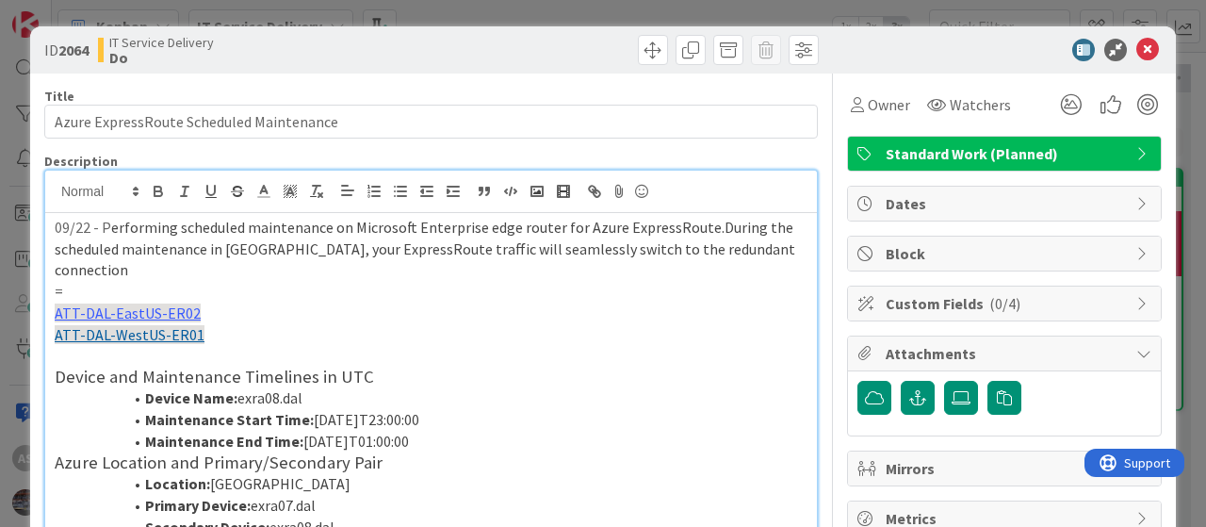
click at [60, 54] on b "2064" at bounding box center [73, 50] width 30 height 19
drag, startPoint x: 60, startPoint y: 54, endPoint x: 70, endPoint y: 58, distance: 10.5
click at [58, 56] on span "ID 2064" at bounding box center [66, 50] width 44 height 23
click at [74, 50] on b "2064" at bounding box center [73, 50] width 30 height 19
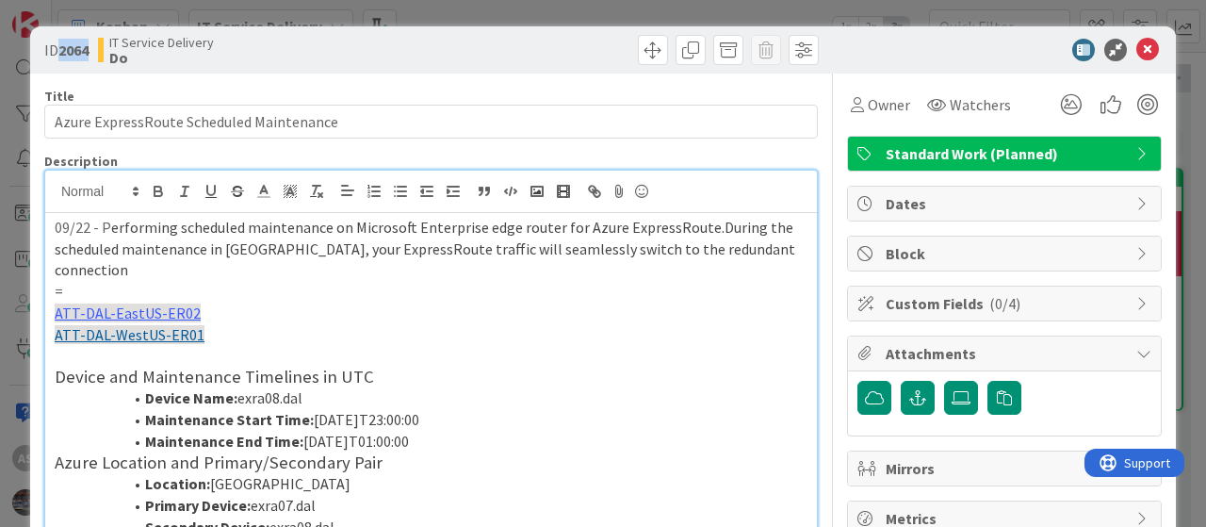
copy b "2064"
